Goal: Find specific page/section: Find specific page/section

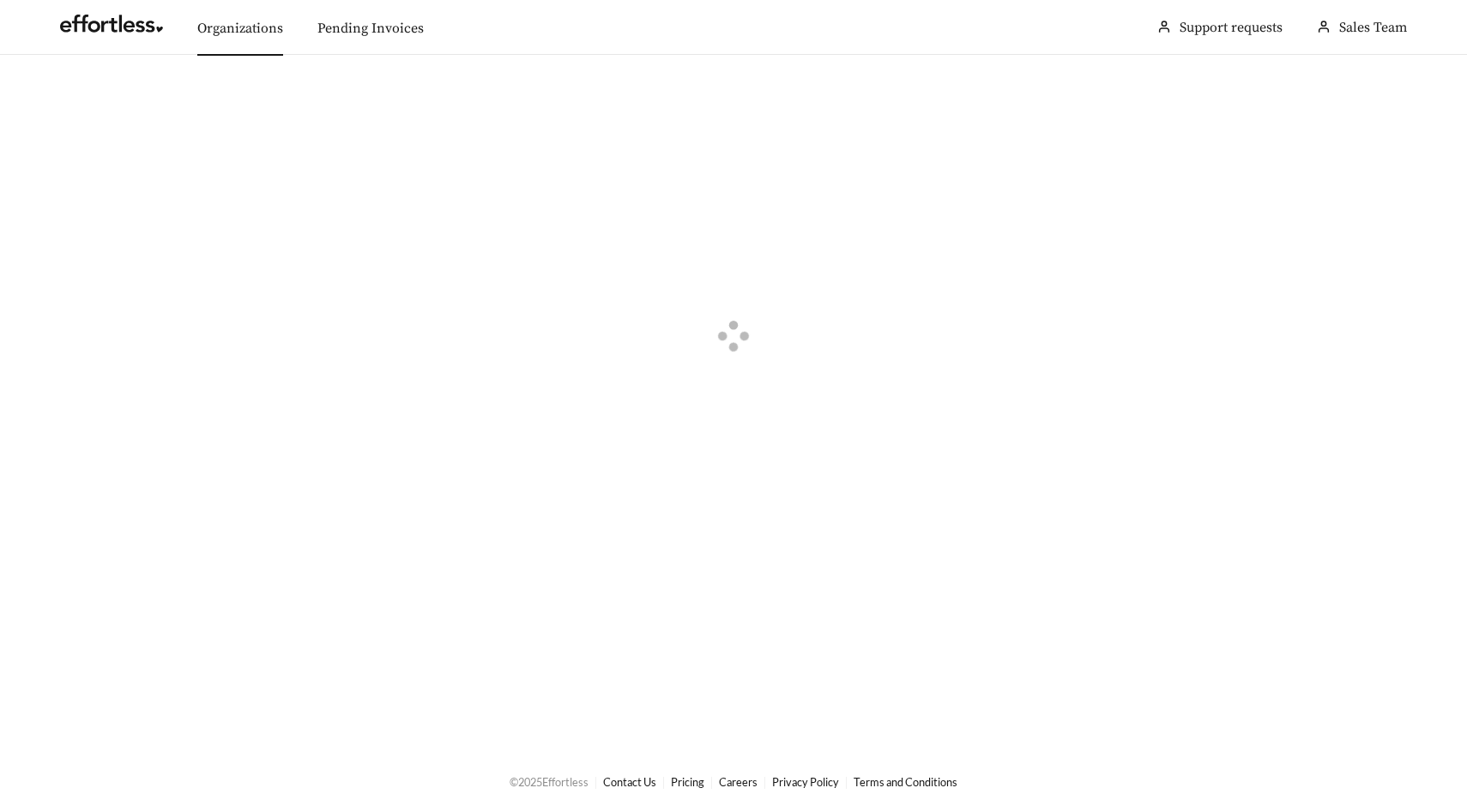
click at [238, 22] on link "Organizations" at bounding box center [240, 28] width 85 height 17
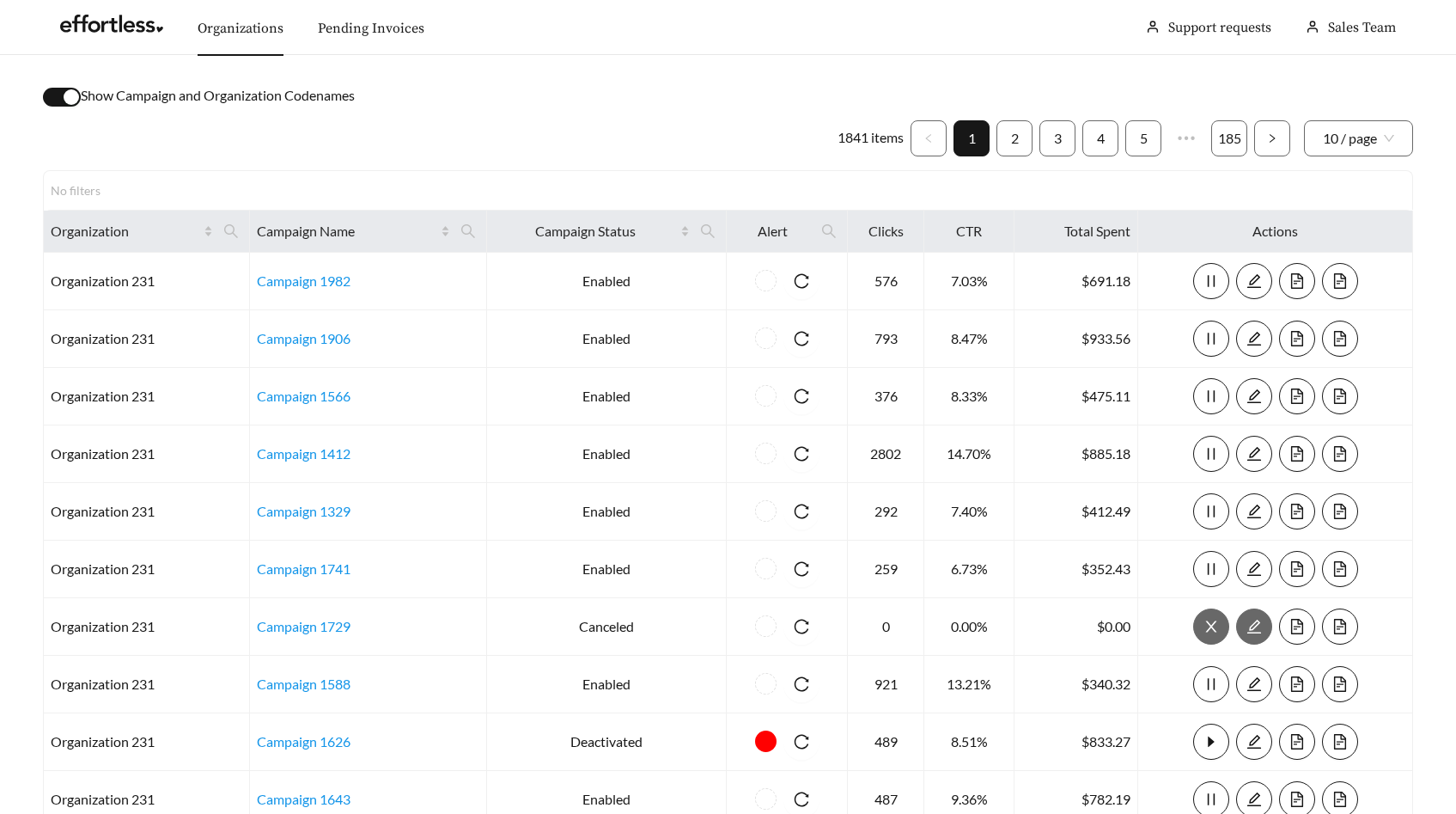
click at [67, 100] on div "button" at bounding box center [71, 97] width 16 height 16
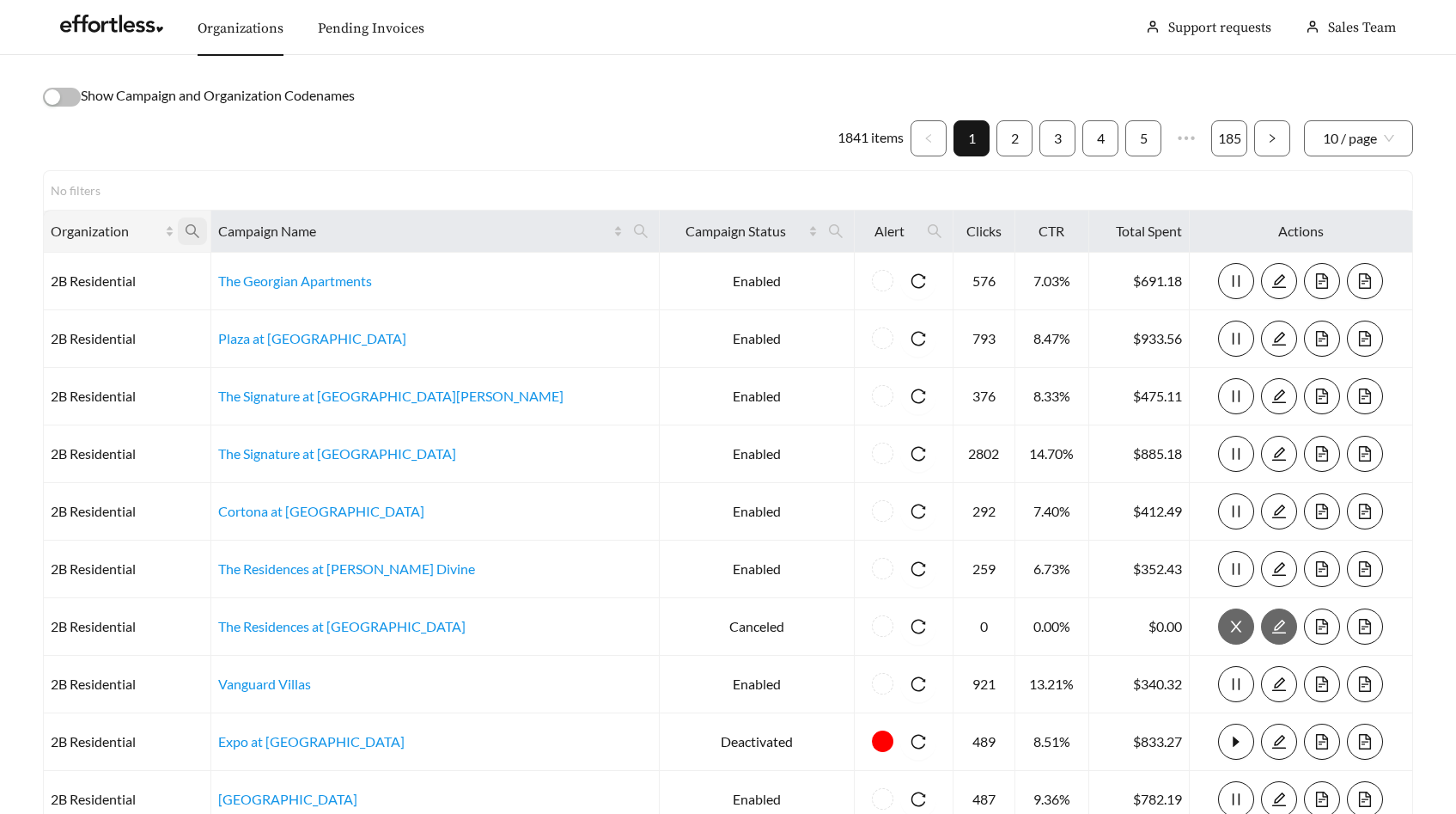
click at [200, 234] on icon "search" at bounding box center [192, 231] width 16 height 16
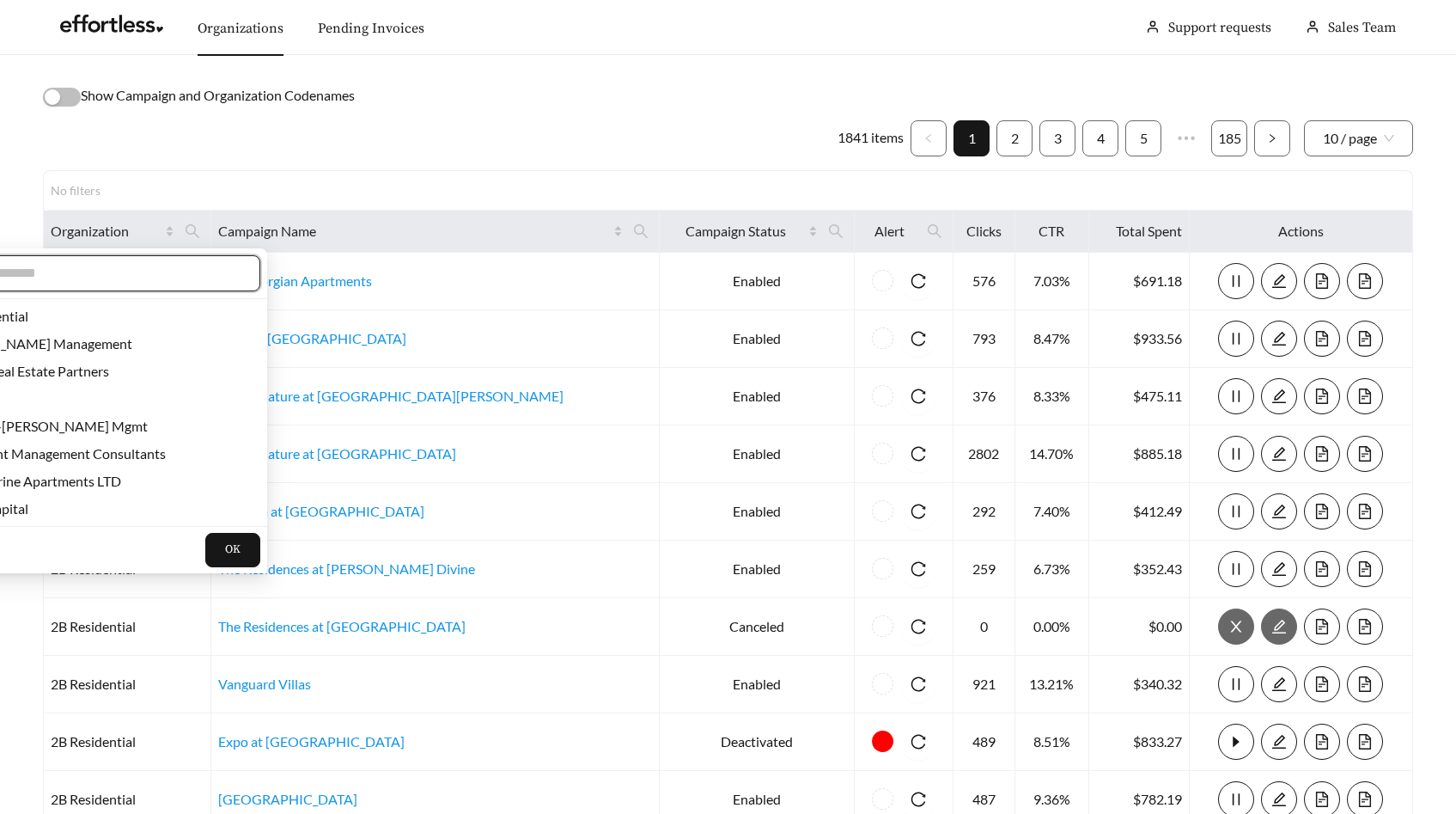
click at [192, 280] on input "text" at bounding box center [94, 274] width 295 height 20
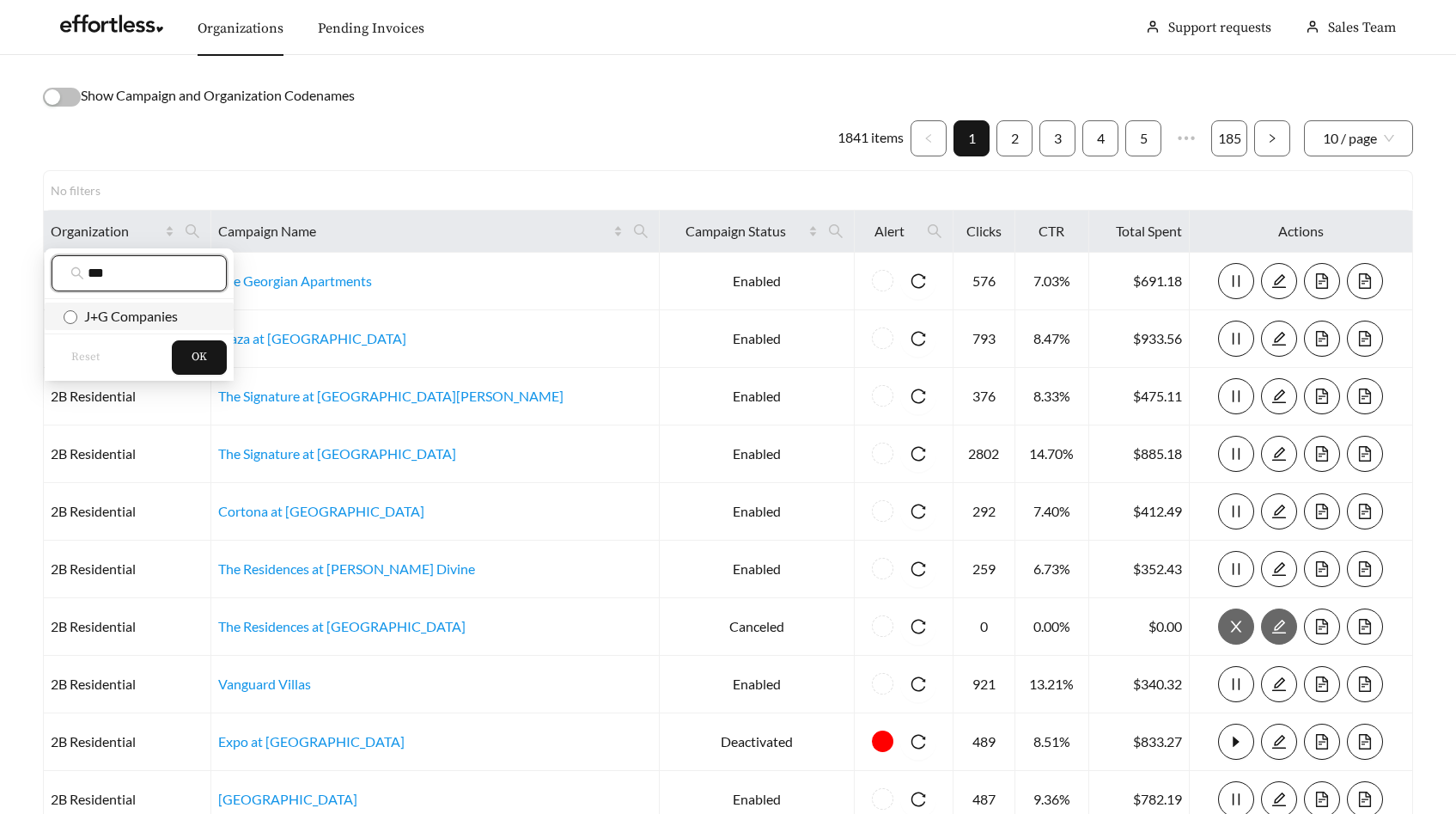
type input "***"
click at [161, 321] on span "J+G Companies" at bounding box center [127, 316] width 100 height 17
click at [197, 359] on span "OK" at bounding box center [199, 357] width 16 height 17
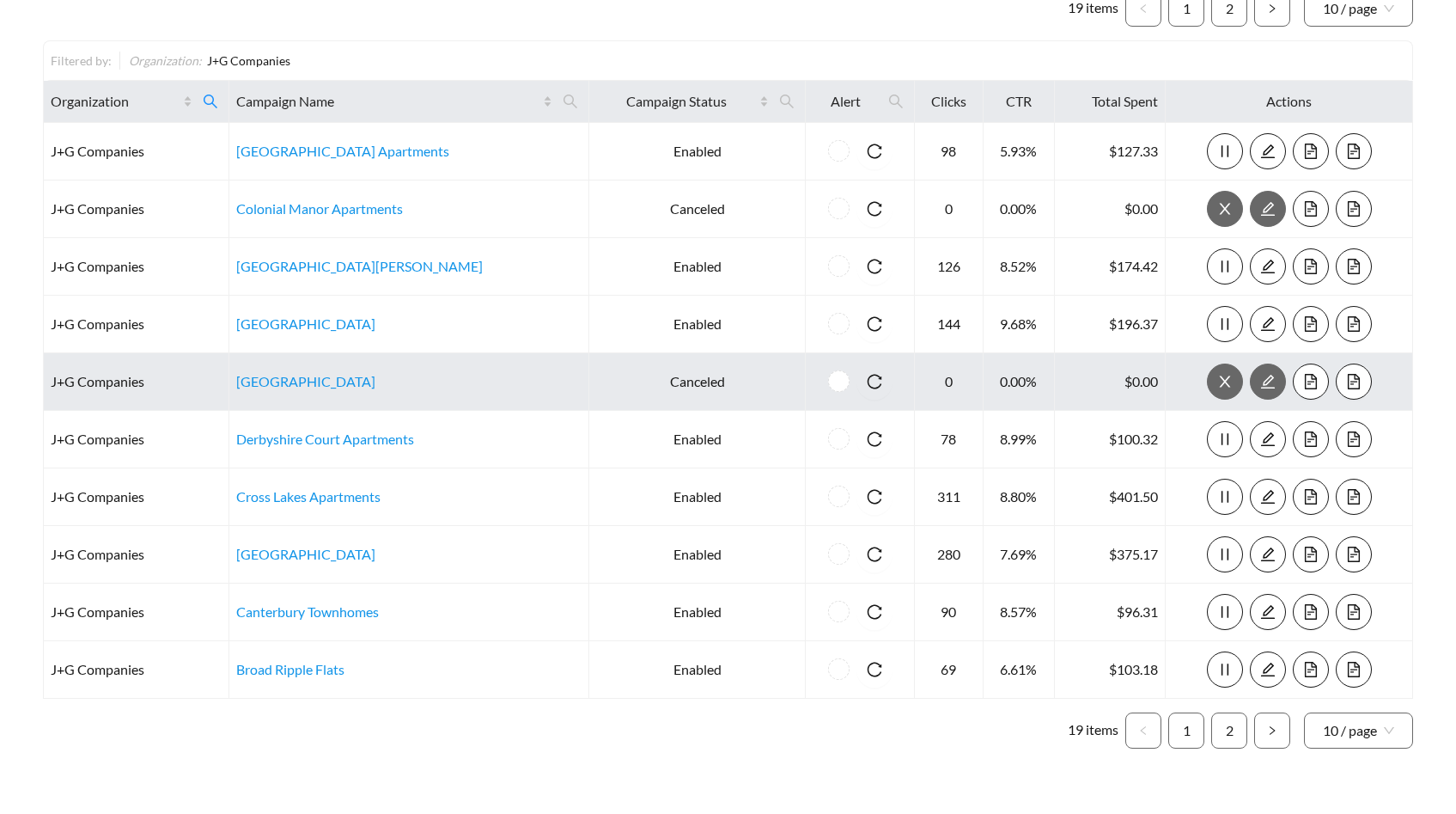
scroll to position [170, 0]
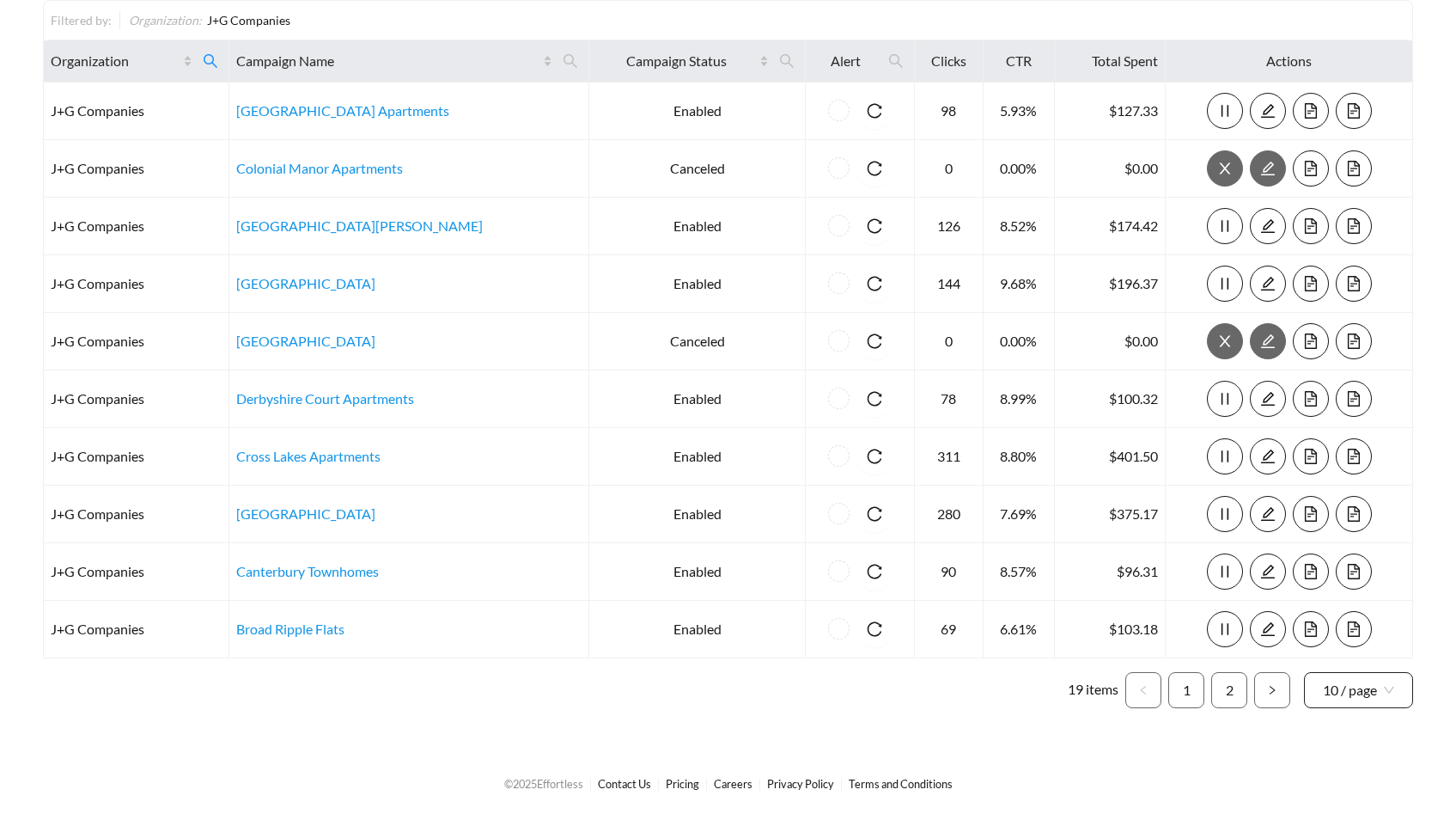
click at [1353, 704] on span "10 / page" at bounding box center [1358, 689] width 72 height 34
click at [1370, 622] on div "50 / page" at bounding box center [1359, 623] width 73 height 19
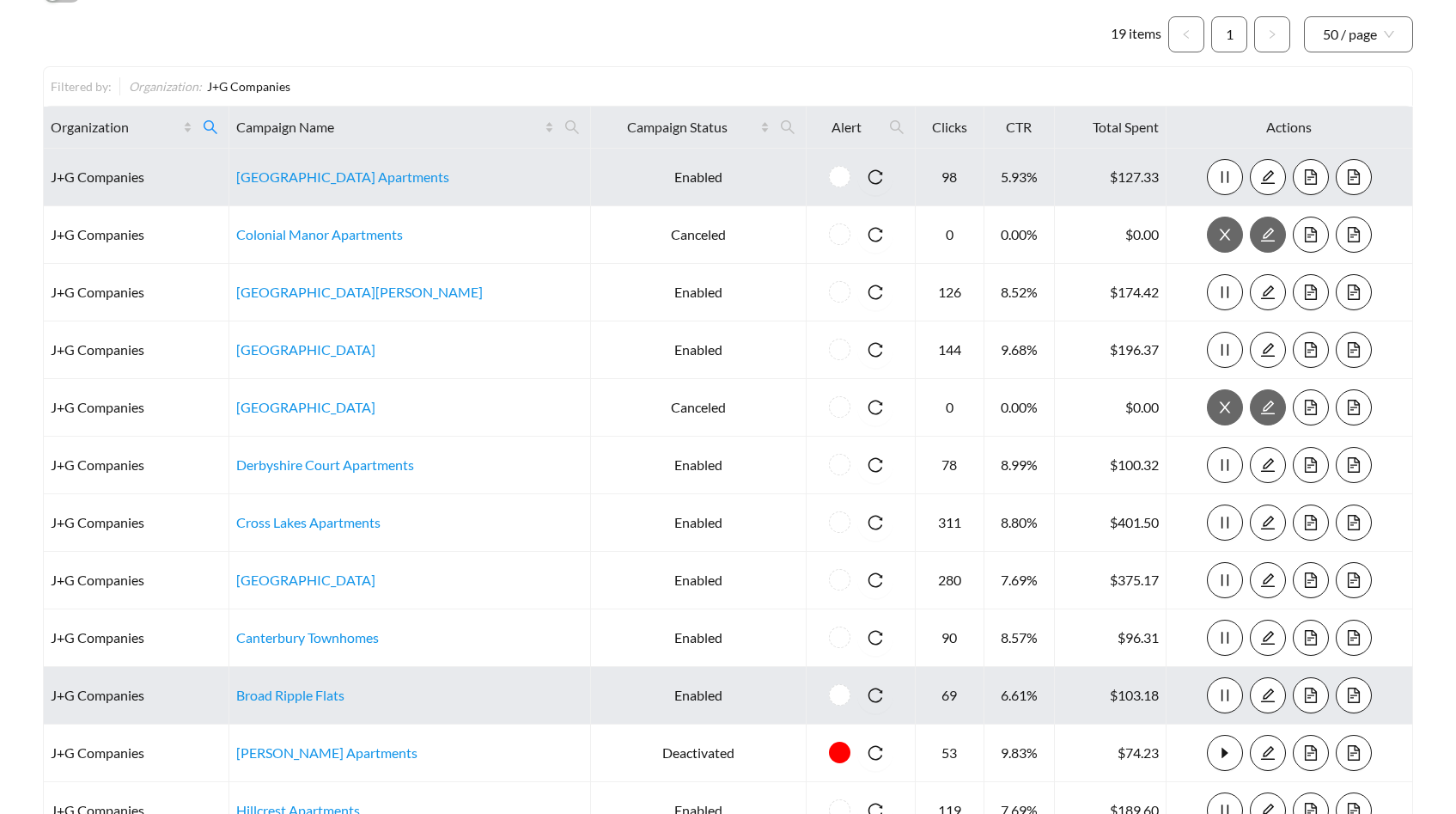
scroll to position [62, 0]
